Goal: Task Accomplishment & Management: Use online tool/utility

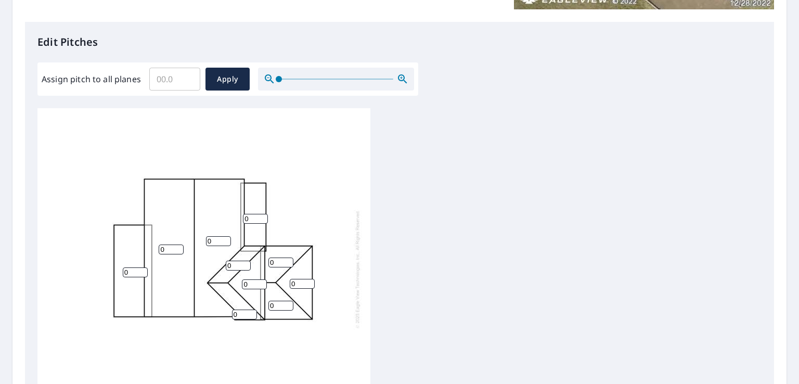
scroll to position [260, 0]
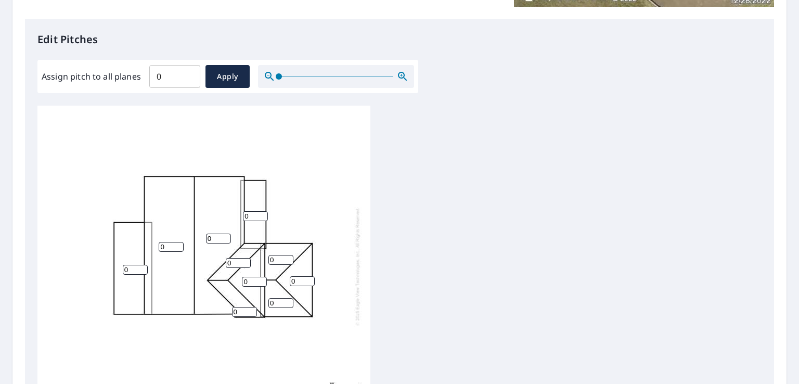
click at [185, 77] on input "0" at bounding box center [174, 76] width 51 height 29
click at [187, 73] on input "0.1" at bounding box center [174, 76] width 51 height 29
click at [187, 73] on input "0.2" at bounding box center [174, 76] width 51 height 29
click at [187, 73] on input "0.3" at bounding box center [174, 76] width 51 height 29
click at [187, 73] on input "0.4" at bounding box center [174, 76] width 51 height 29
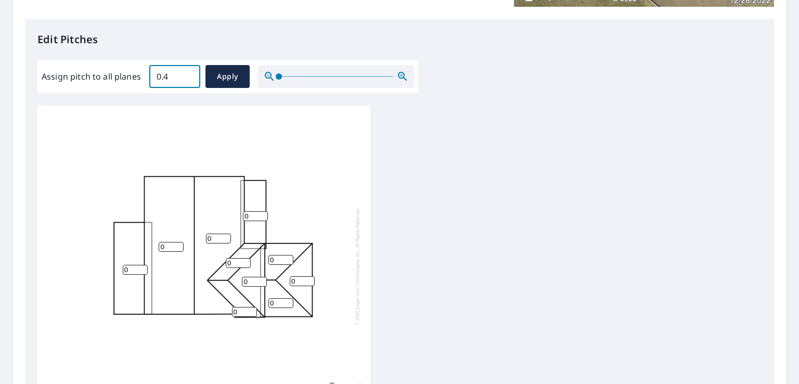
type input "0"
type input "5"
click at [236, 75] on span "Apply" at bounding box center [228, 76] width 28 height 13
type input "5"
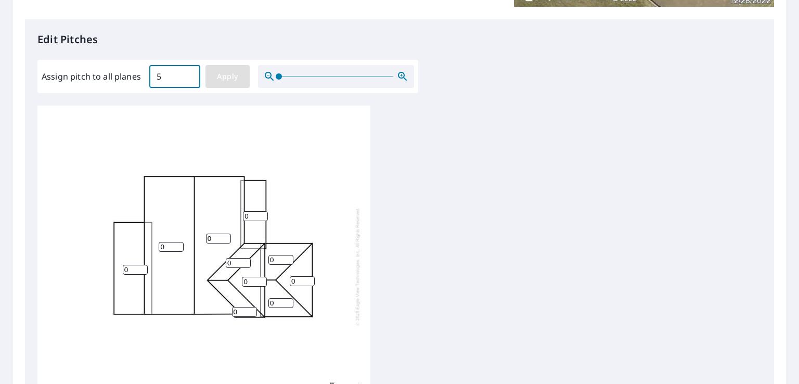
type input "5"
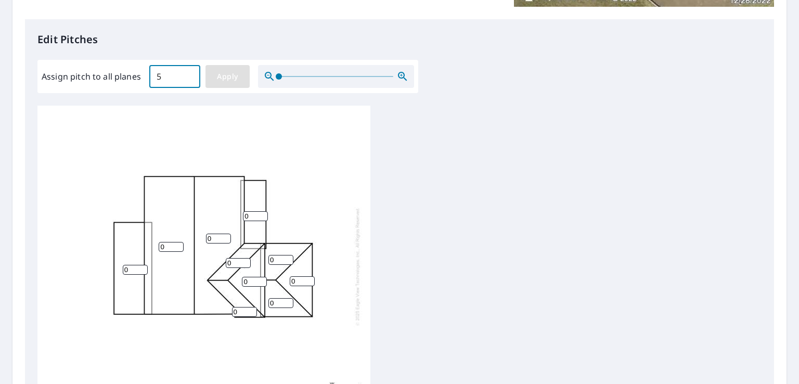
type input "5"
drag, startPoint x: 132, startPoint y: 263, endPoint x: 105, endPoint y: 260, distance: 27.3
click at [105, 260] on div "5 5 5 5 5 5 5 5 5 5" at bounding box center [203, 266] width 333 height 327
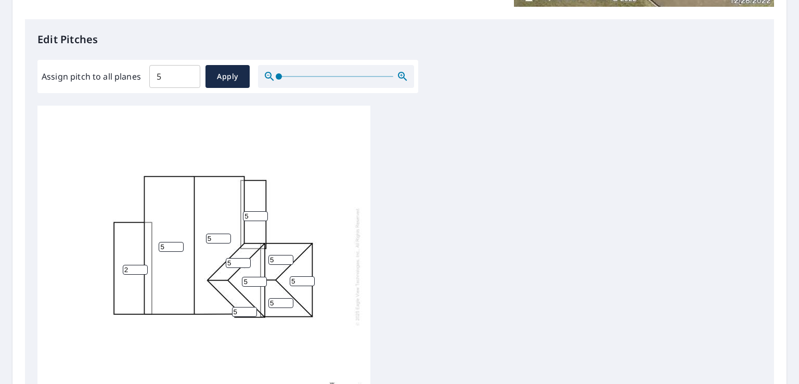
type input "2"
click at [178, 295] on div "5 5 2 5 5 5 5 5 5 5" at bounding box center [203, 266] width 333 height 327
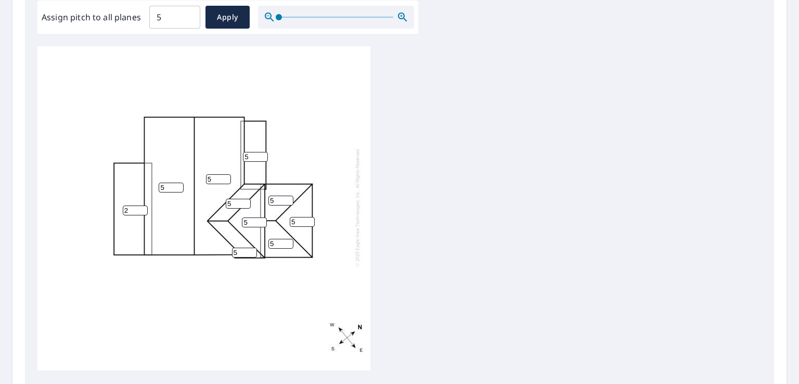
scroll to position [416, 0]
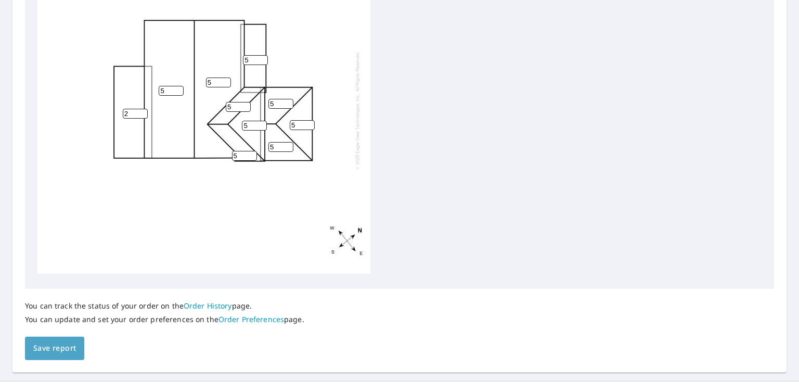
click at [56, 346] on span "Save report" at bounding box center [54, 348] width 43 height 13
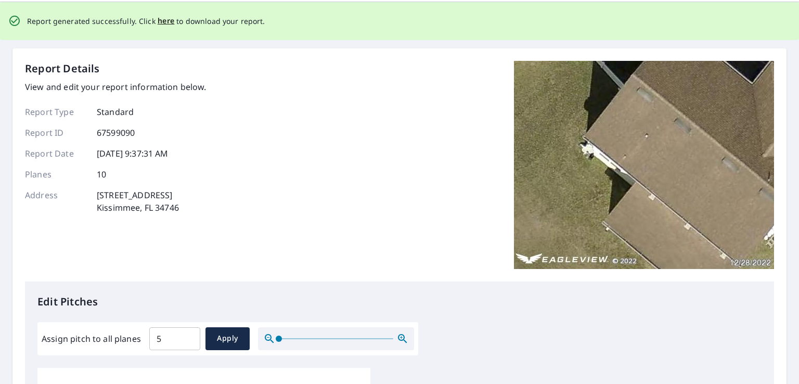
scroll to position [0, 0]
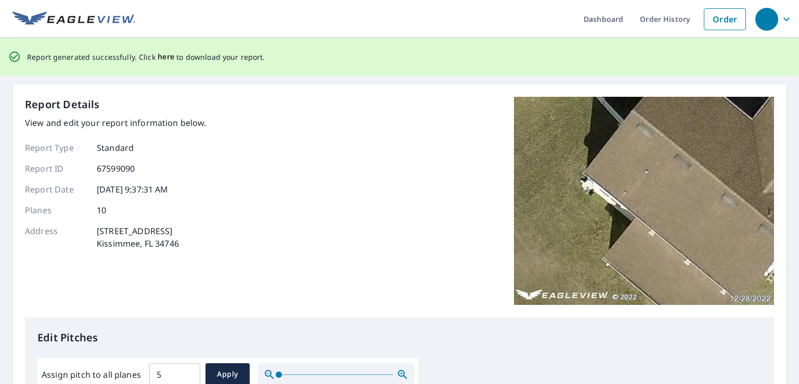
click at [158, 57] on span "here" at bounding box center [166, 56] width 17 height 13
